Goal: Book appointment/travel/reservation

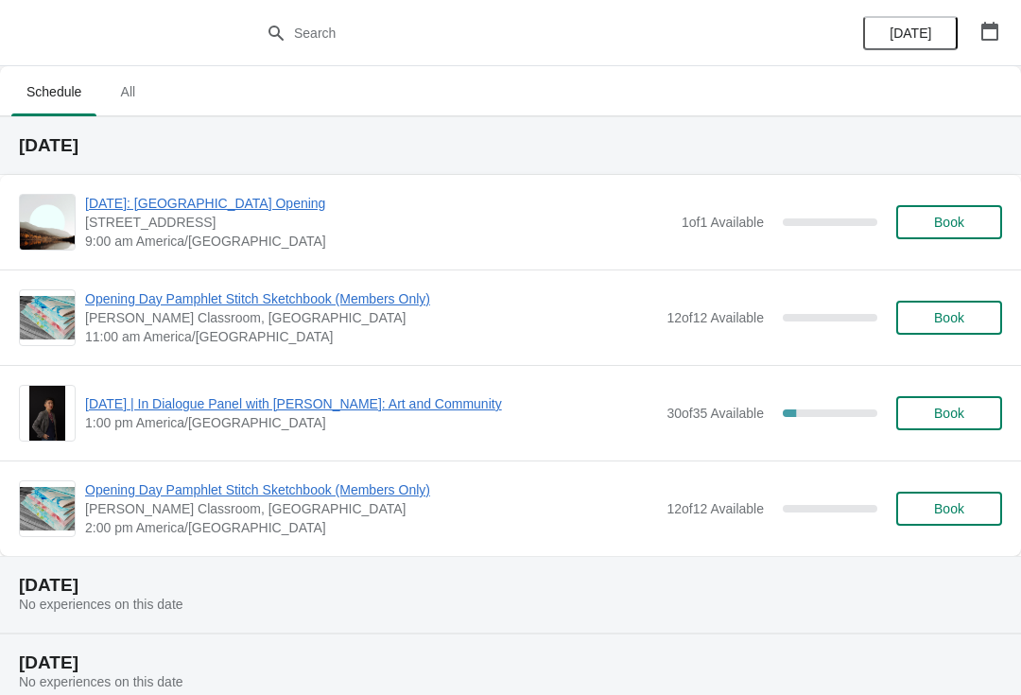
click at [946, 330] on button "Book" at bounding box center [949, 317] width 106 height 34
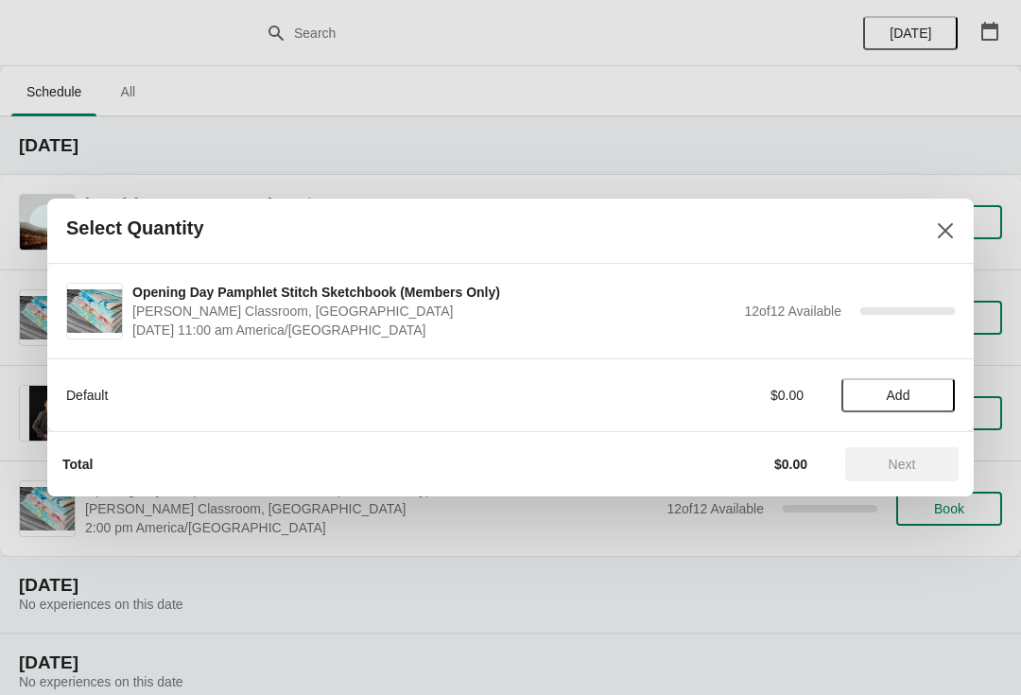
click at [903, 396] on span "Add" at bounding box center [898, 394] width 24 height 15
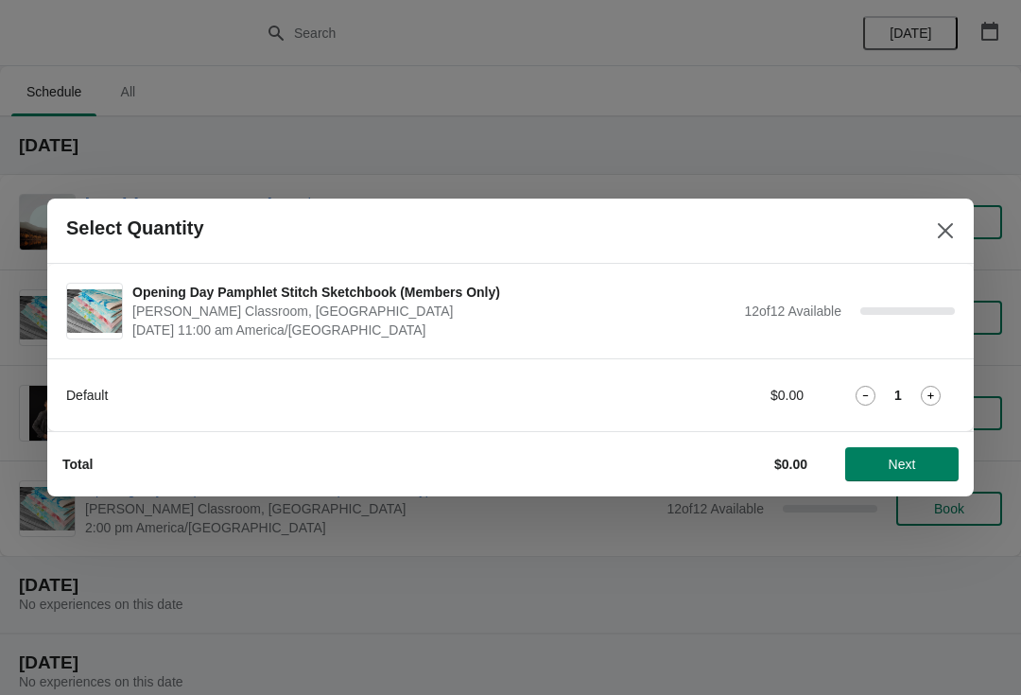
click at [911, 458] on span "Next" at bounding box center [901, 463] width 27 height 15
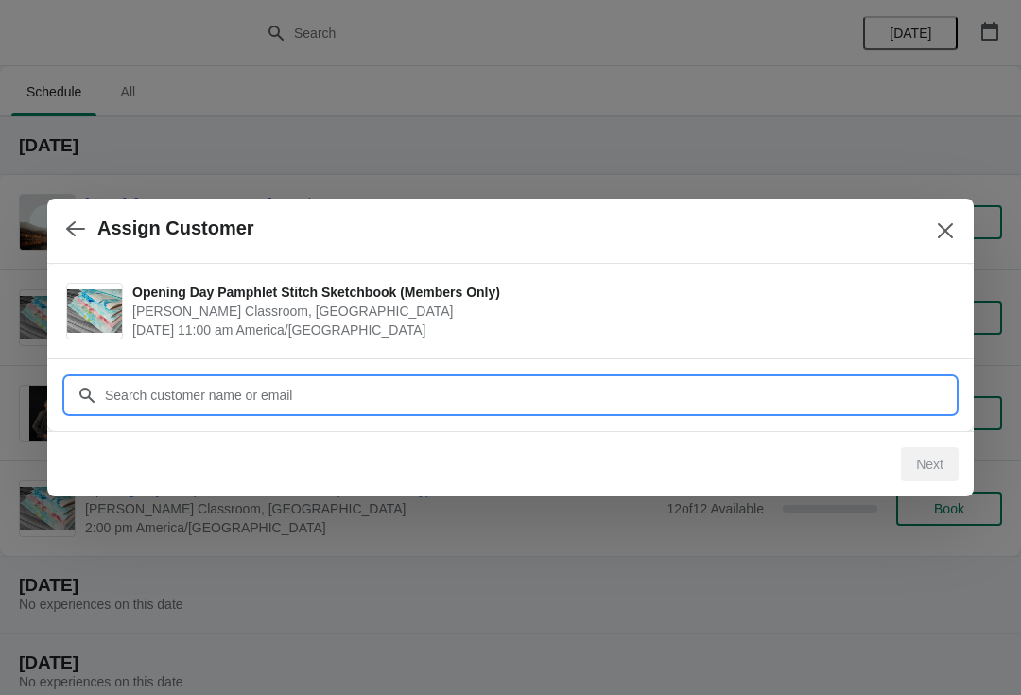
click at [527, 402] on input "Customer" at bounding box center [529, 395] width 850 height 34
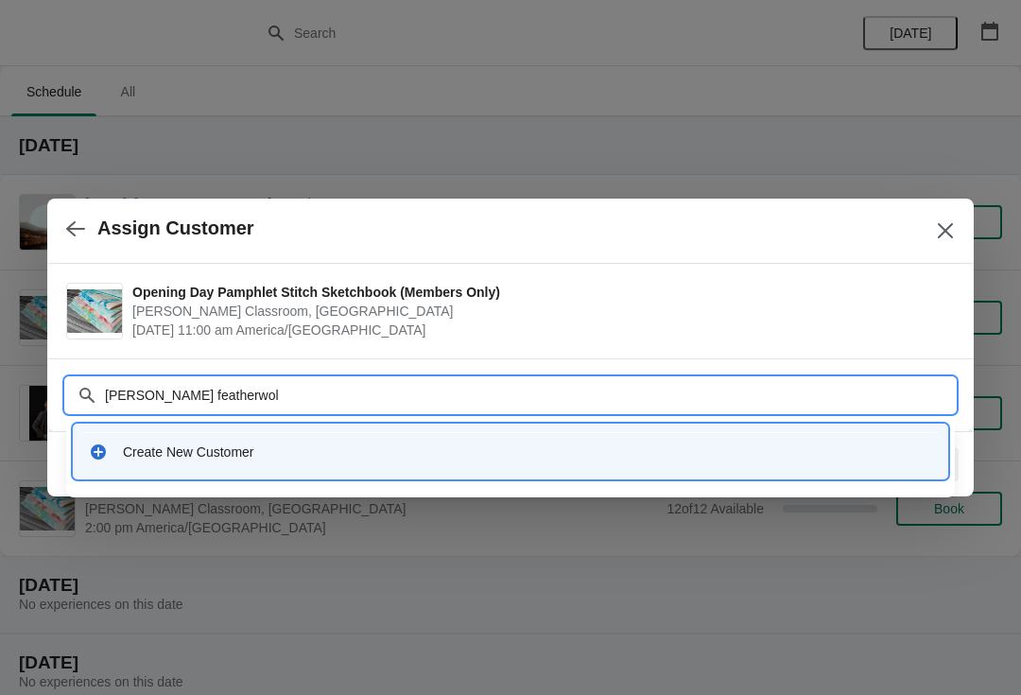
type input "[PERSON_NAME] featherwolf"
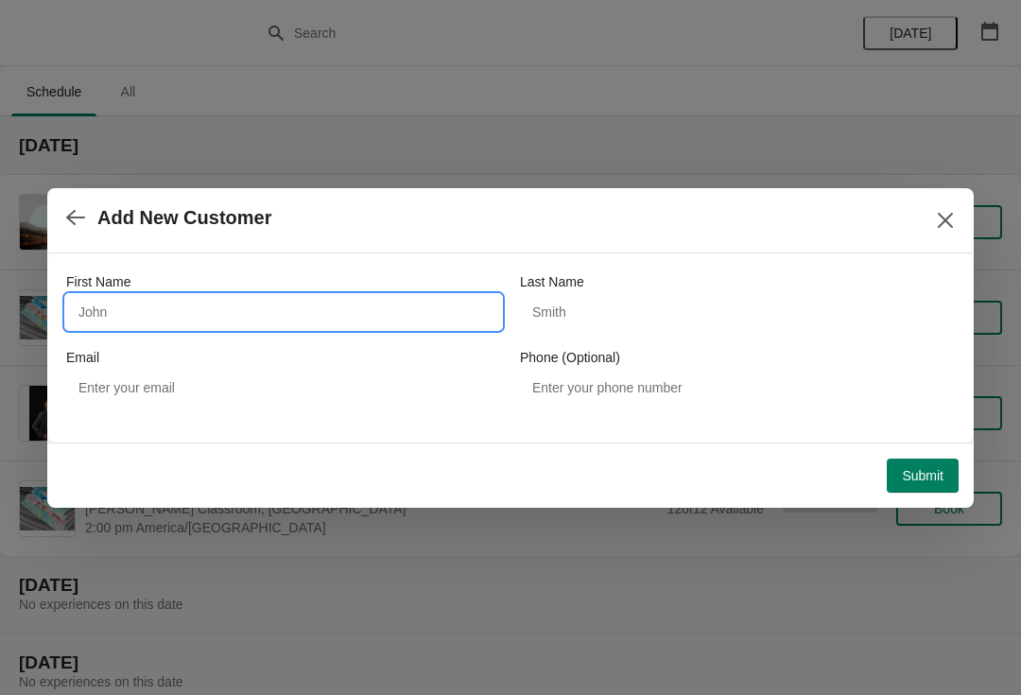
click at [369, 304] on input "First Name" at bounding box center [283, 312] width 435 height 34
type input "[PERSON_NAME]"
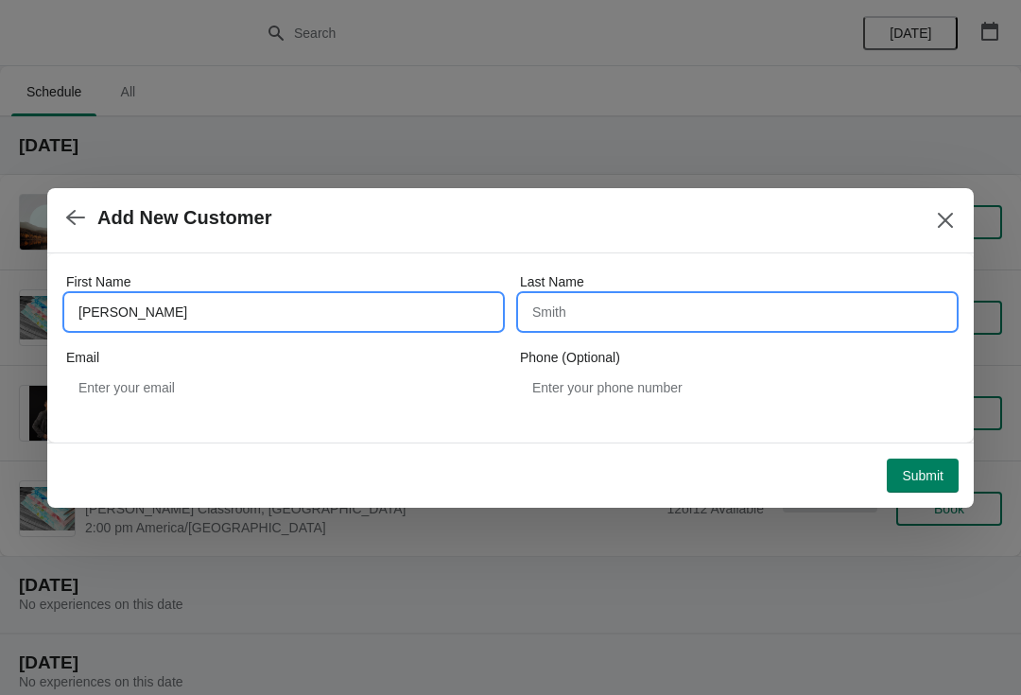
click at [681, 313] on input "Last Name" at bounding box center [737, 312] width 435 height 34
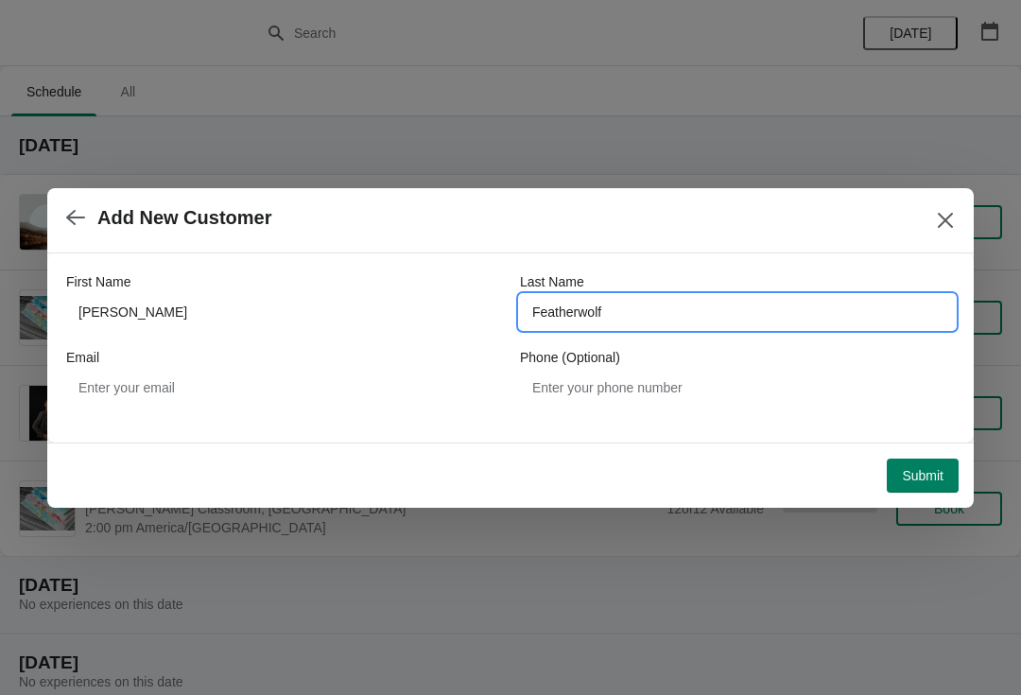
type input "Featherwolf"
click at [926, 472] on span "Submit" at bounding box center [922, 475] width 42 height 15
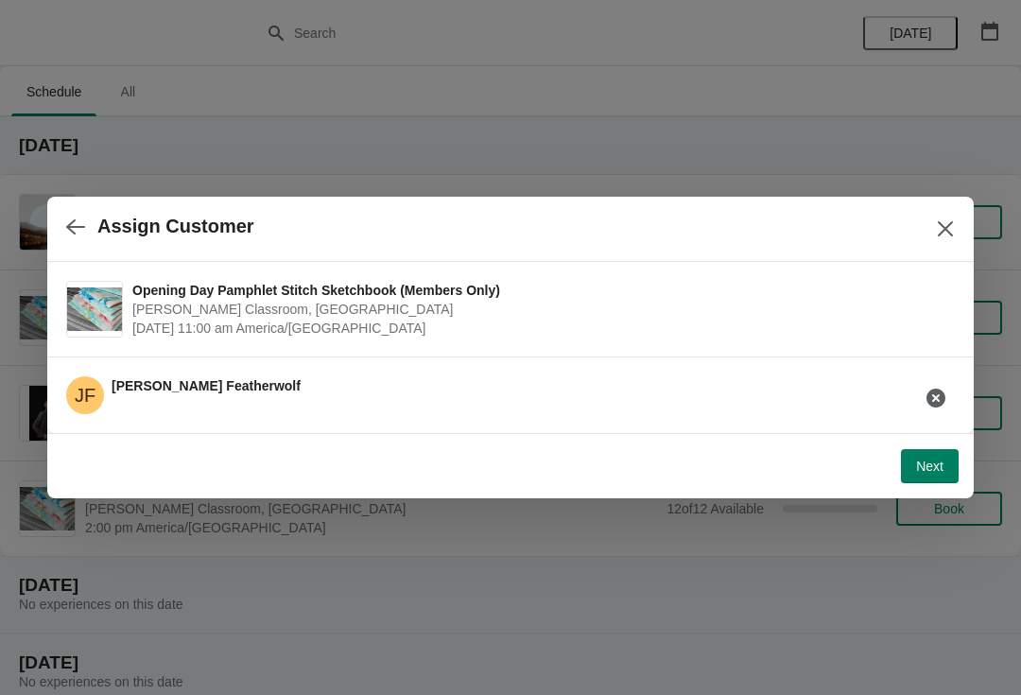
click at [928, 460] on span "Next" at bounding box center [929, 465] width 27 height 15
select select "Yes"
